Goal: Transaction & Acquisition: Purchase product/service

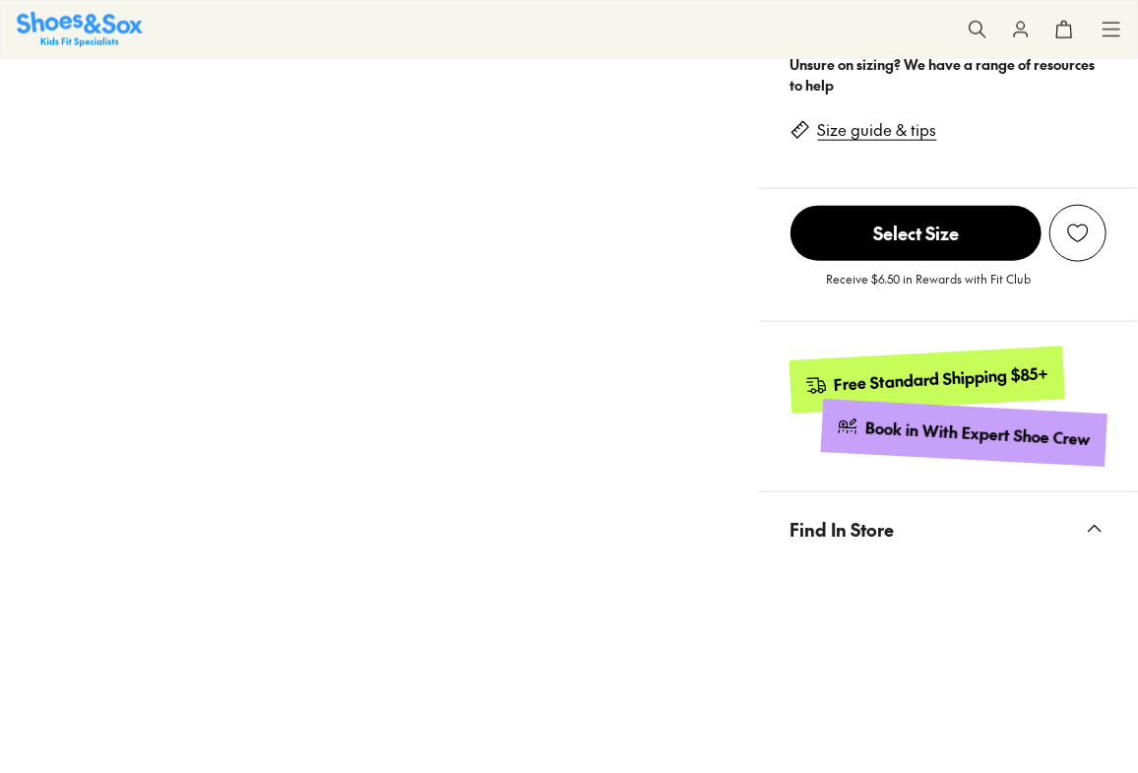
select select "*"
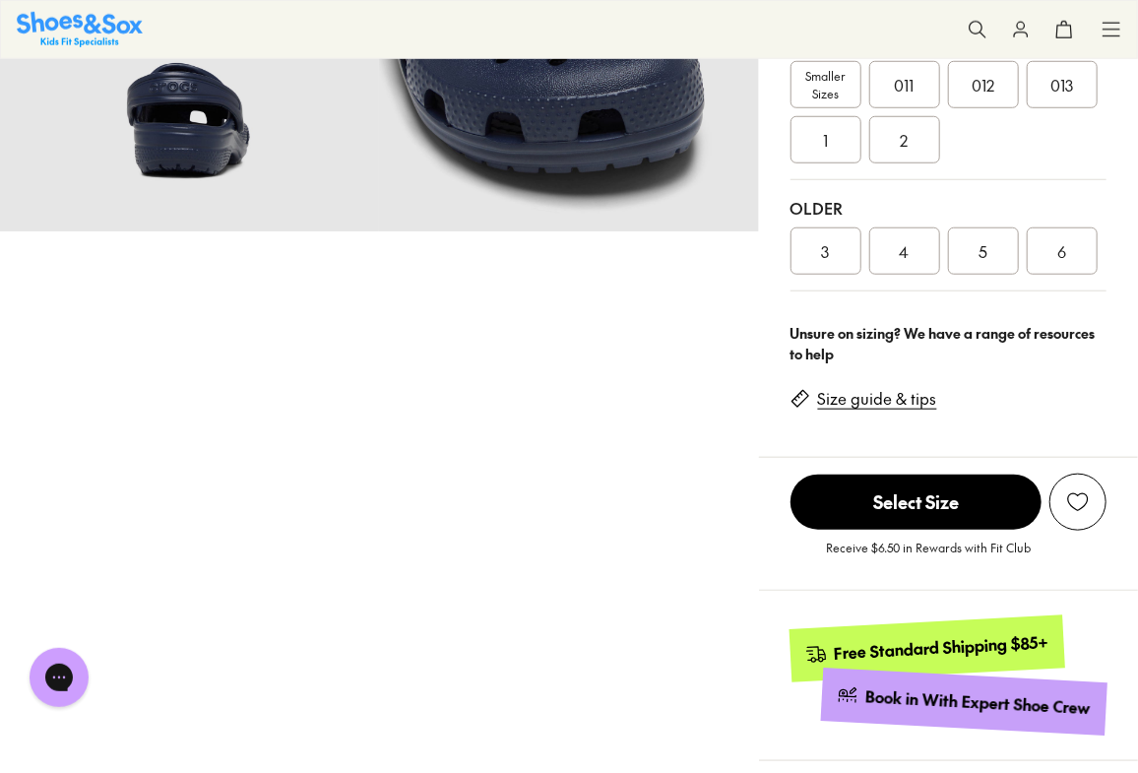
click at [840, 262] on div "3" at bounding box center [826, 250] width 71 height 47
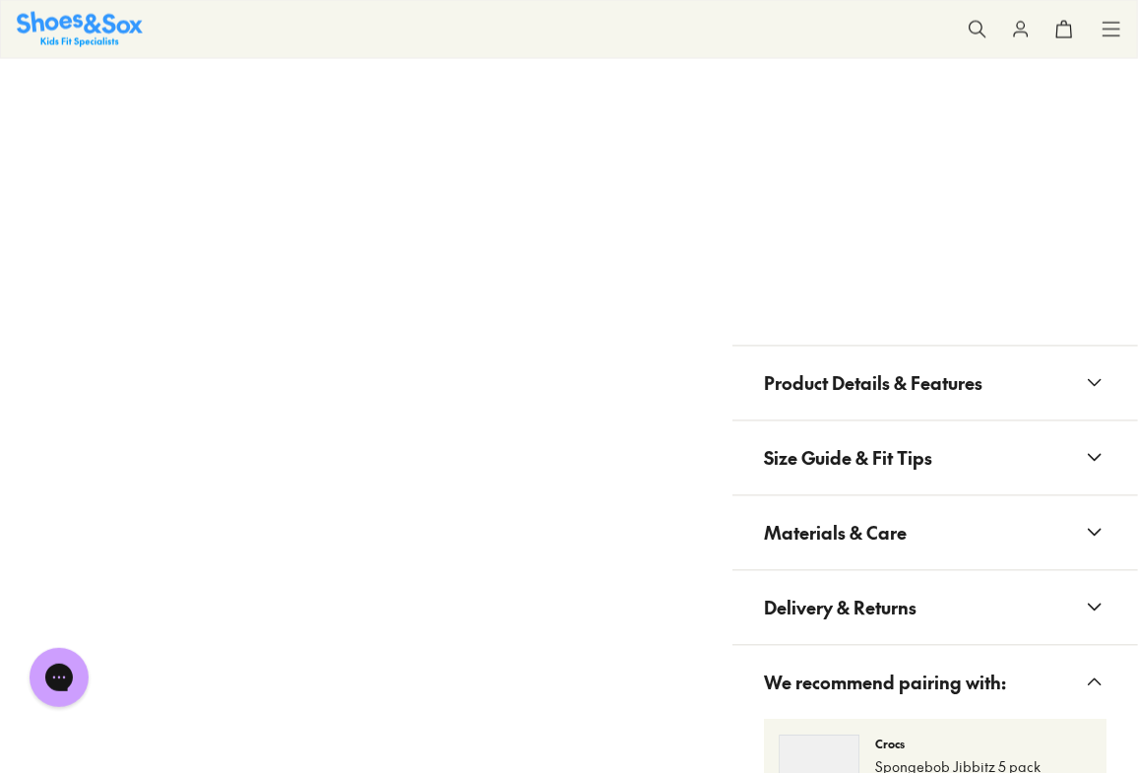
scroll to position [1421, 0]
click at [874, 520] on span "Materials & Care" at bounding box center [835, 532] width 143 height 58
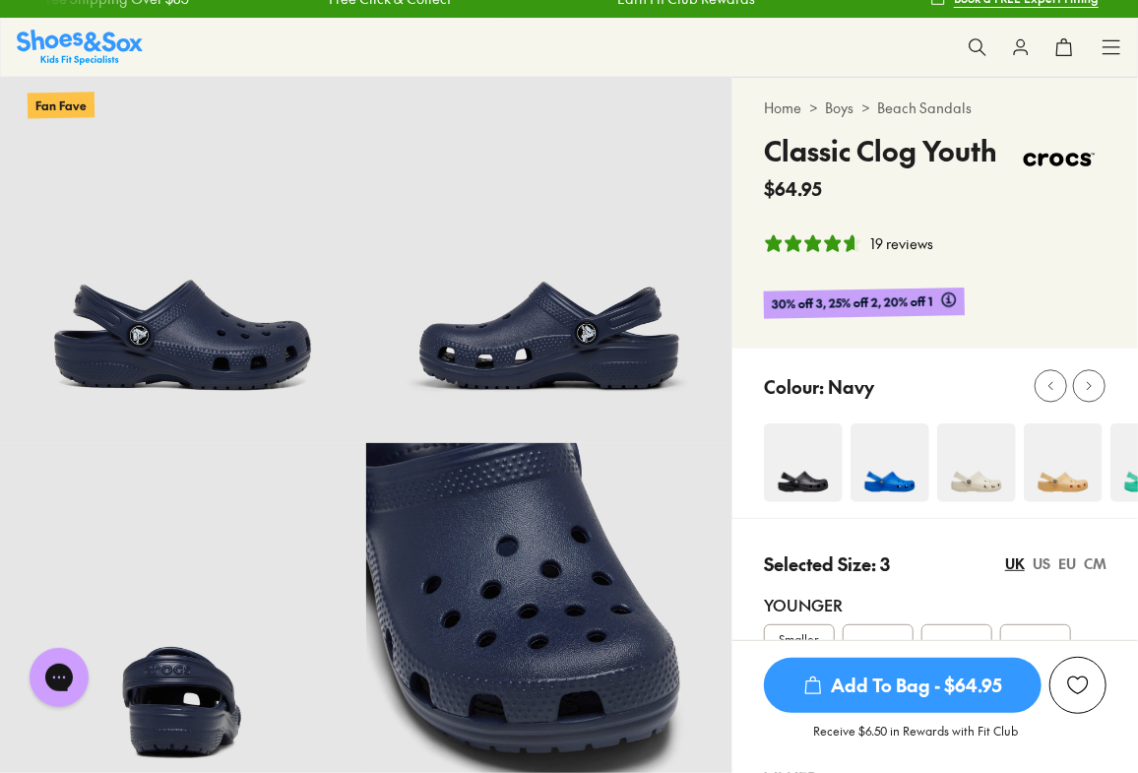
scroll to position [0, 0]
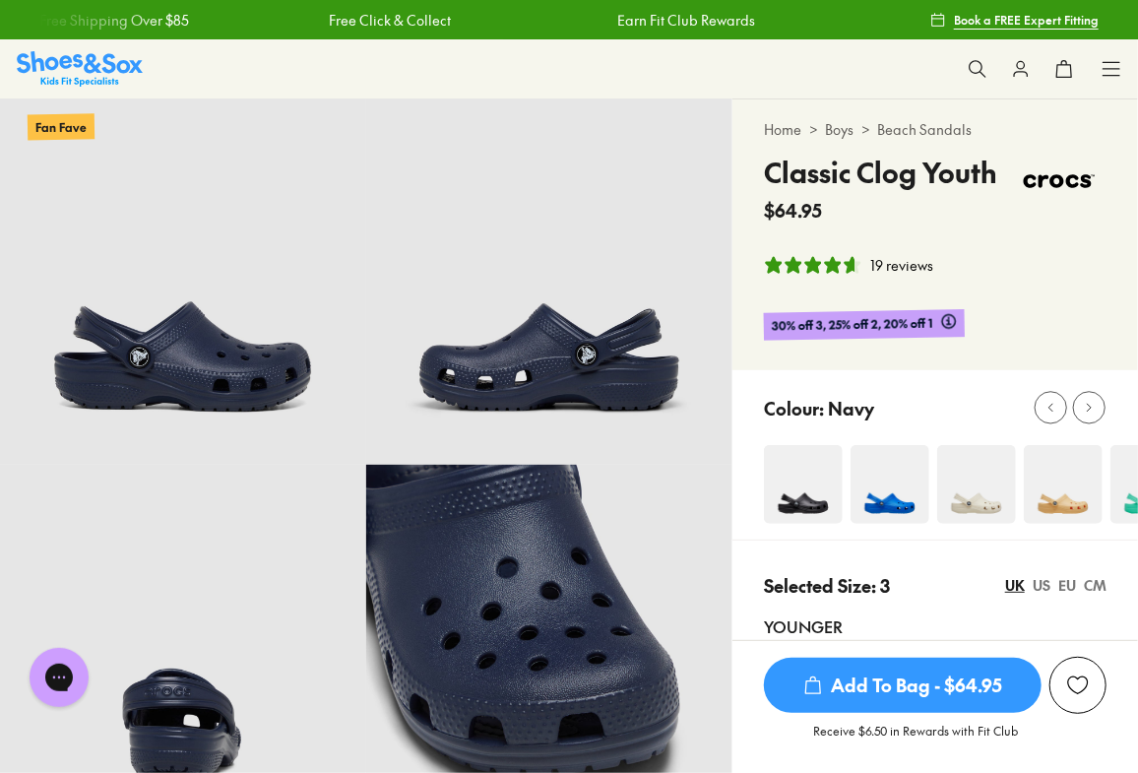
click at [973, 75] on icon at bounding box center [978, 69] width 20 height 20
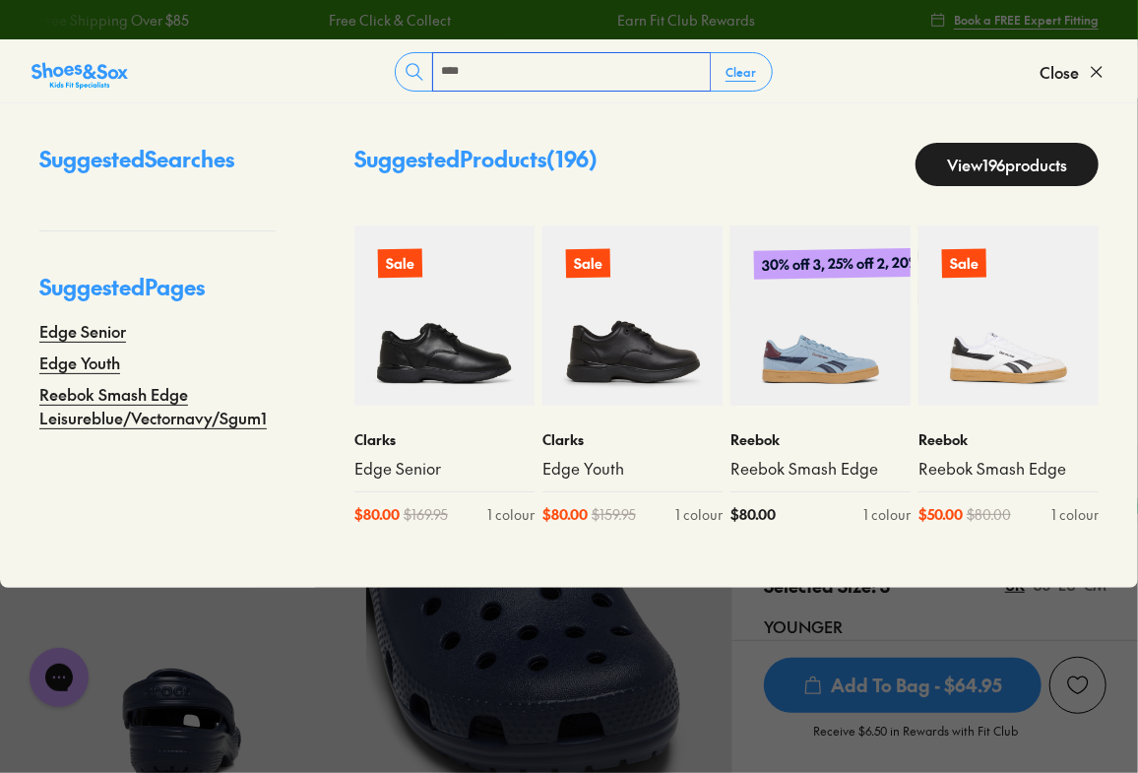
type input "****"
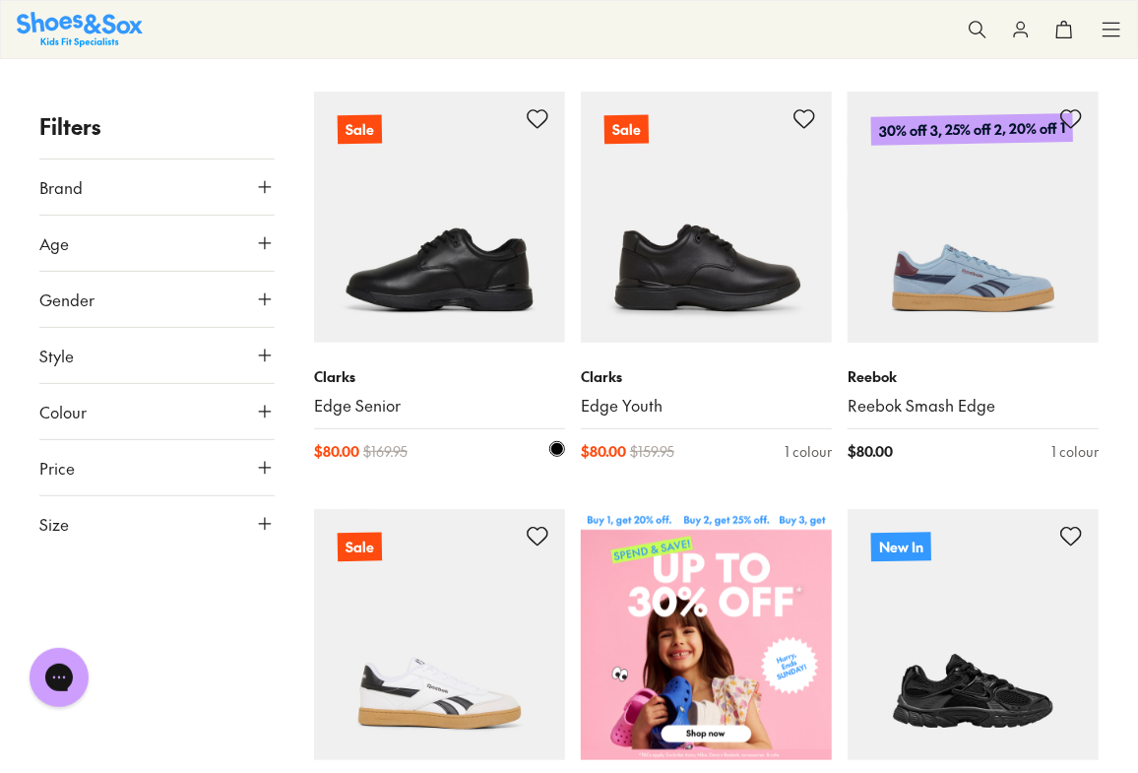
click at [407, 262] on img at bounding box center [439, 217] width 251 height 251
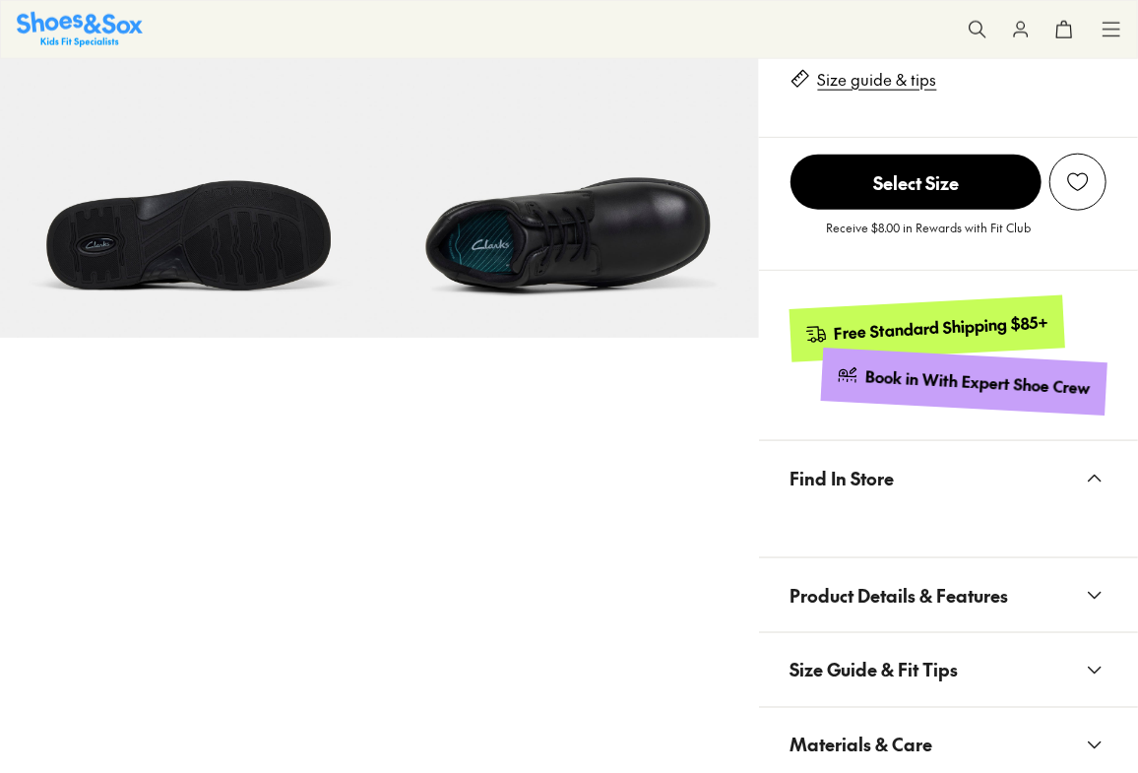
scroll to position [980, 0]
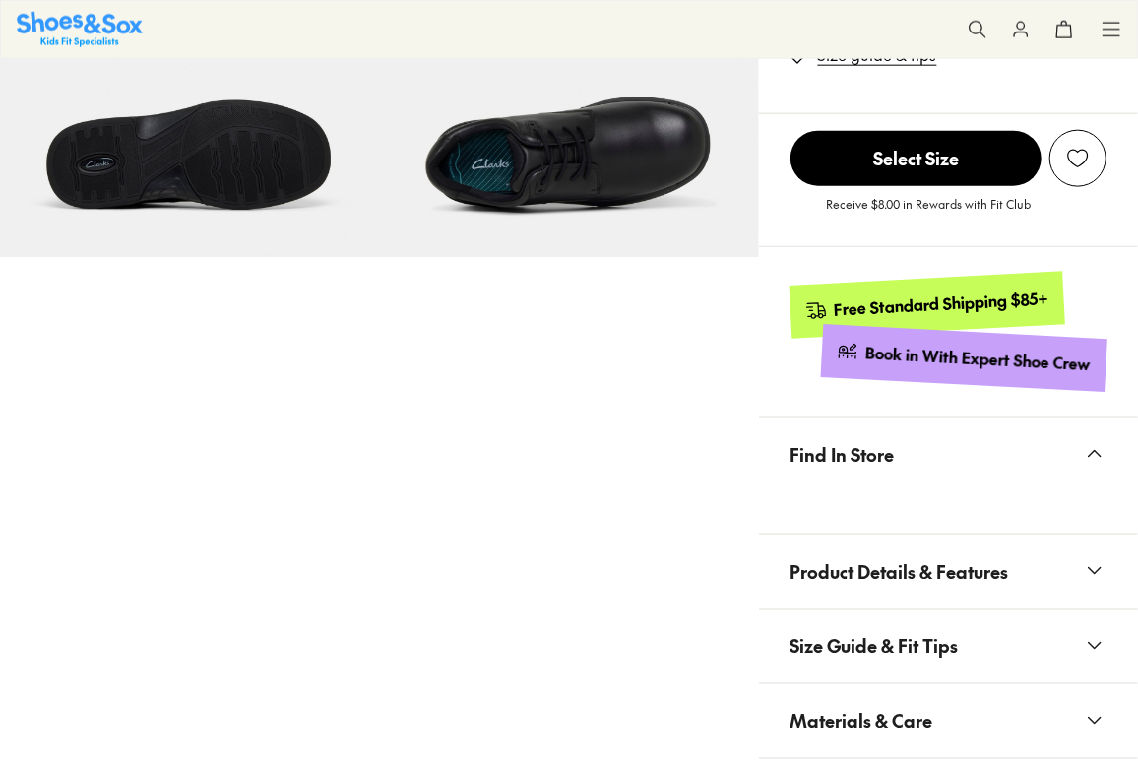
click at [905, 645] on span "Size Guide & Fit Tips" at bounding box center [875, 646] width 168 height 58
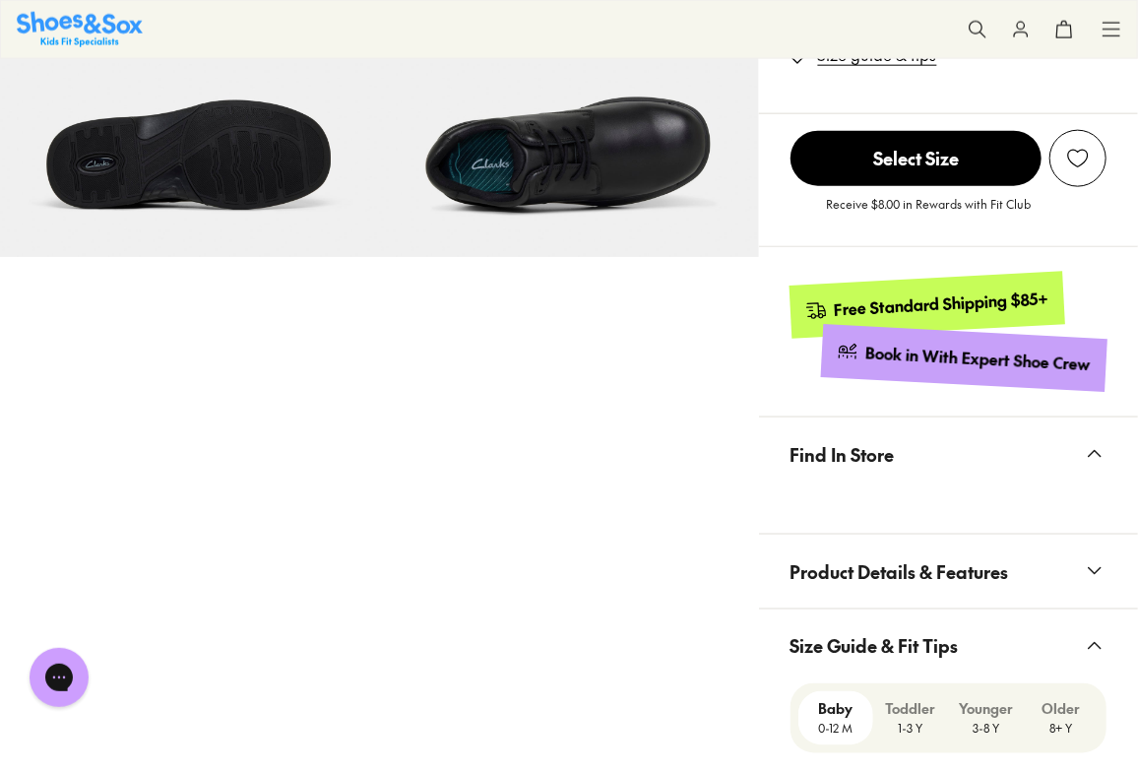
select select "*"
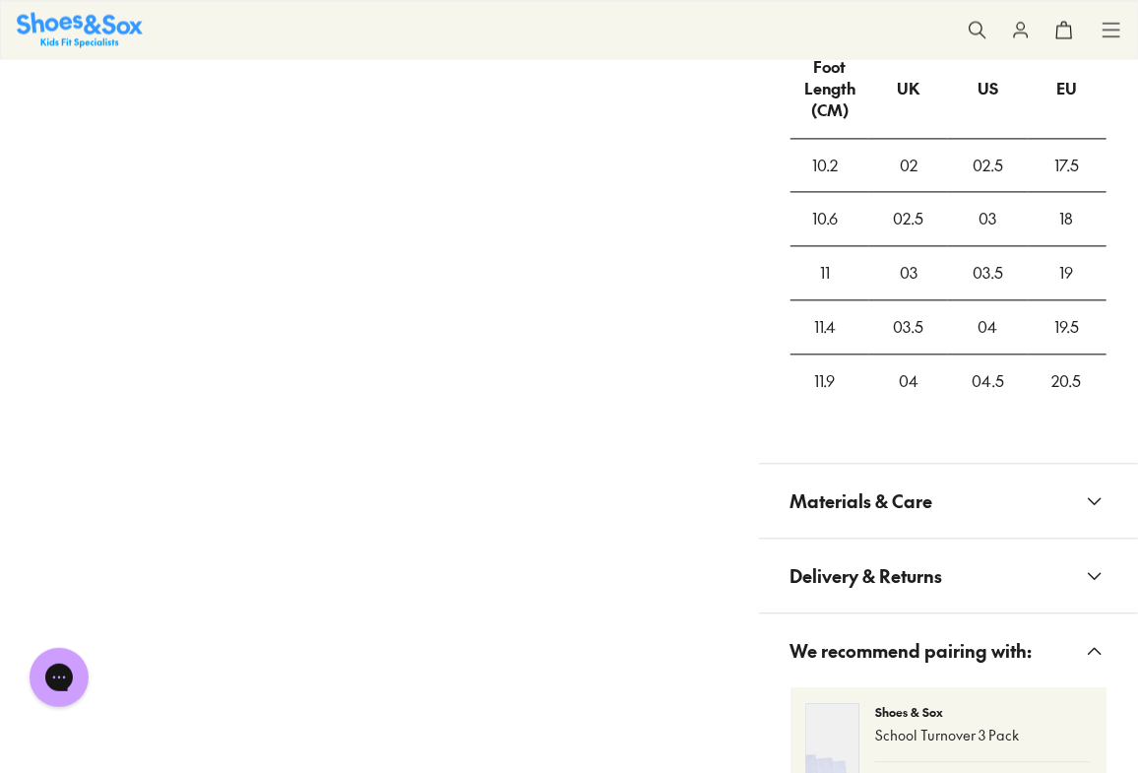
scroll to position [1785, 0]
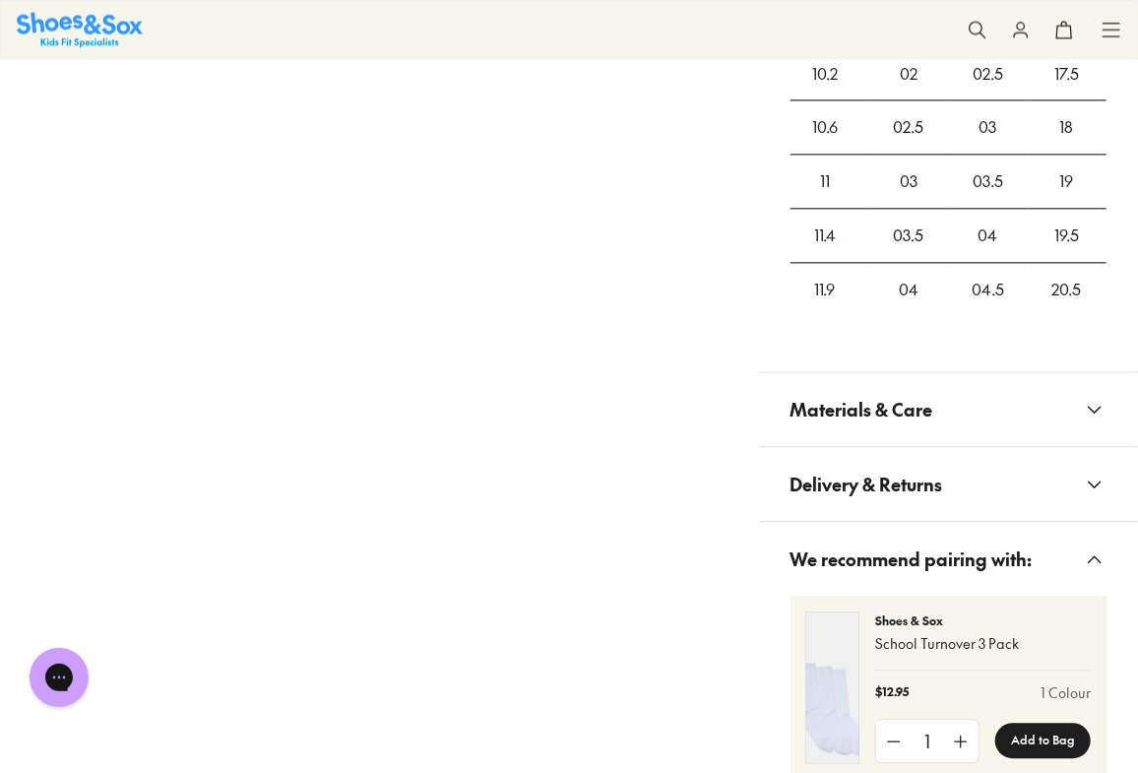
click at [895, 428] on span "Materials & Care" at bounding box center [862, 409] width 143 height 58
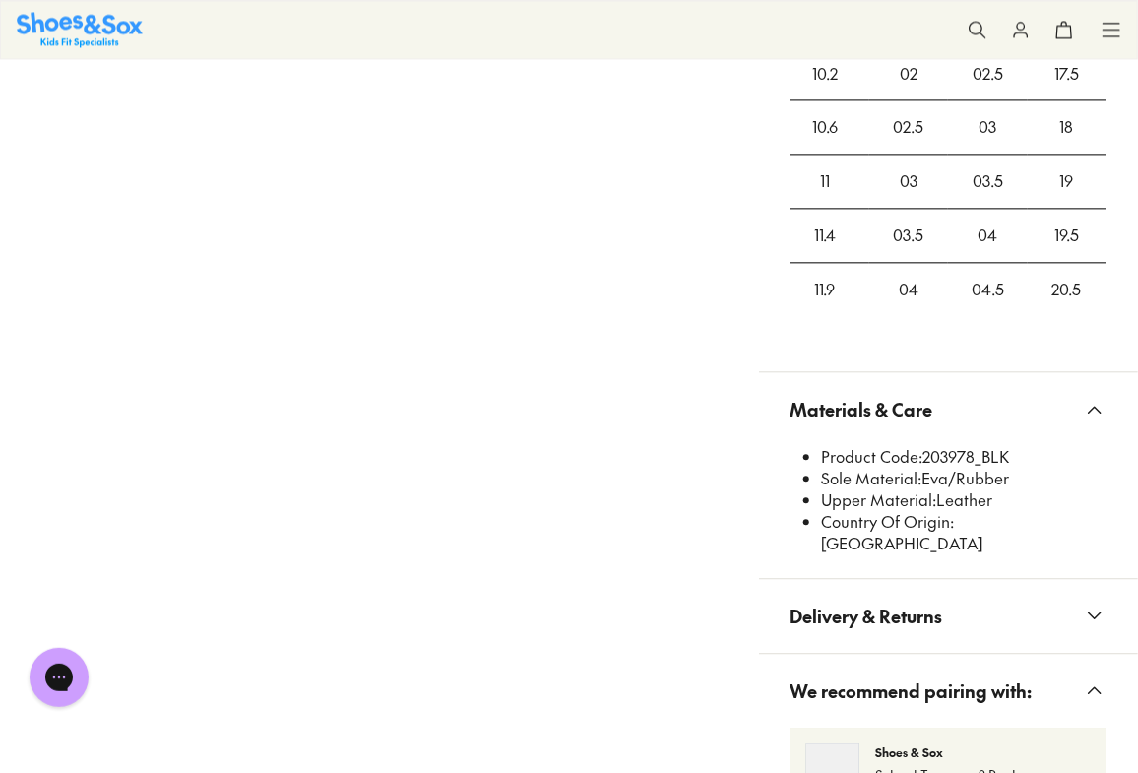
drag, startPoint x: 1012, startPoint y: 457, endPoint x: 926, endPoint y: 453, distance: 85.7
click at [926, 453] on li "Product Code: 203978_BLK" at bounding box center [964, 457] width 285 height 22
copy li "203978_BLK"
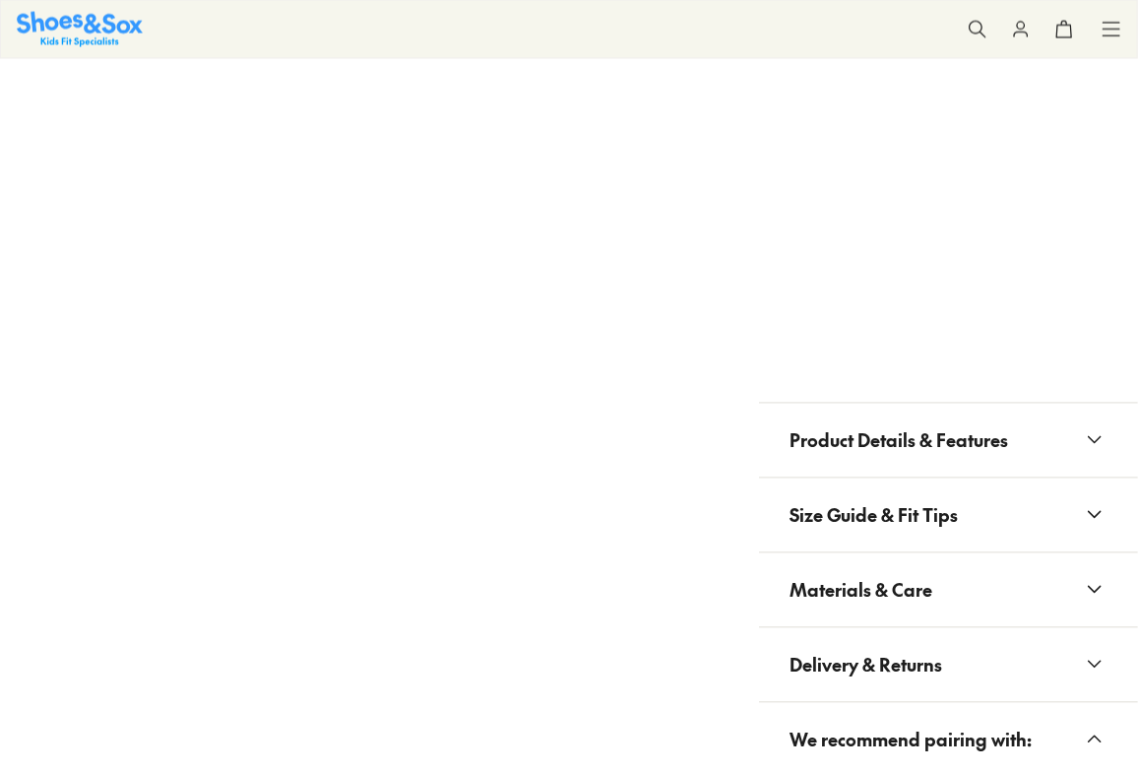
scroll to position [1432, 0]
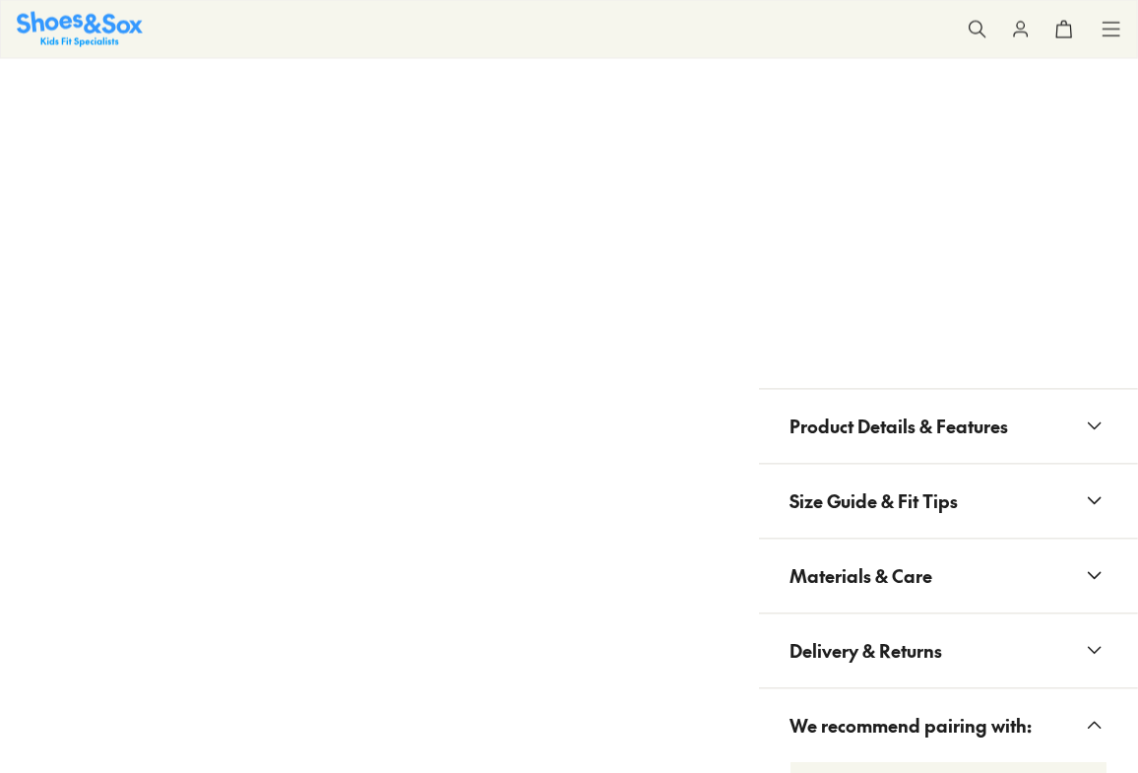
select select "*"
click at [885, 567] on span "Materials & Care" at bounding box center [862, 576] width 143 height 58
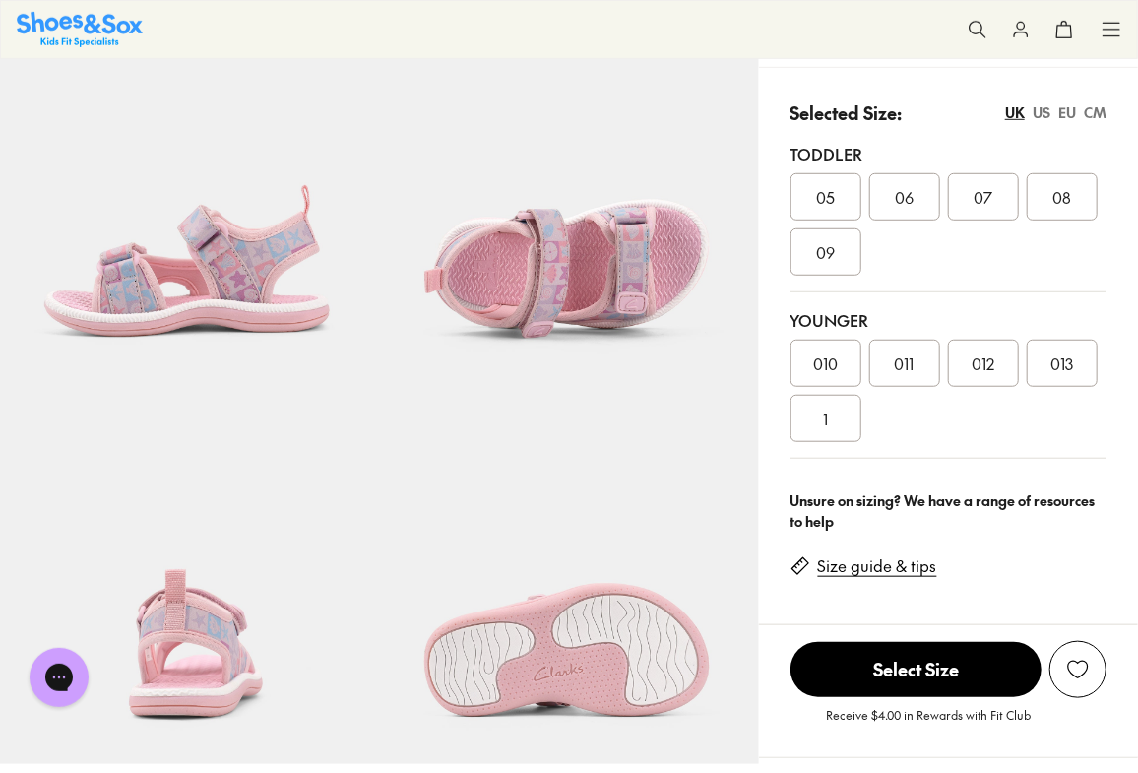
scroll to position [537, 0]
